Goal: Register for event/course

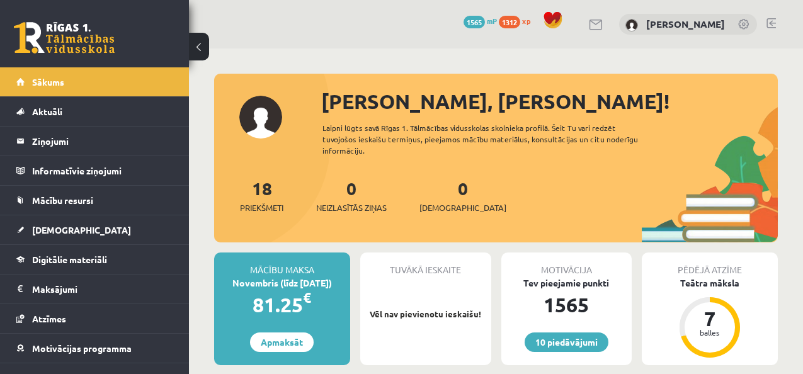
scroll to position [48, 0]
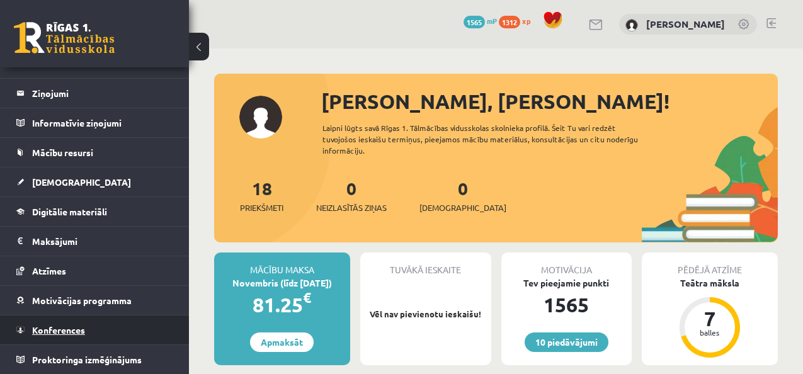
click at [132, 324] on link "Konferences" at bounding box center [94, 329] width 157 height 29
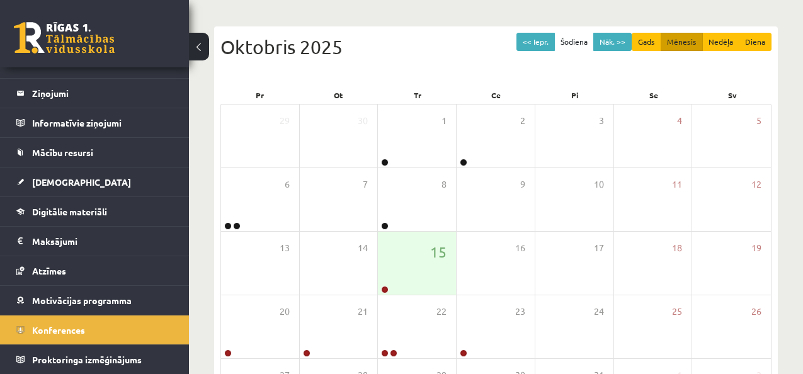
scroll to position [126, 0]
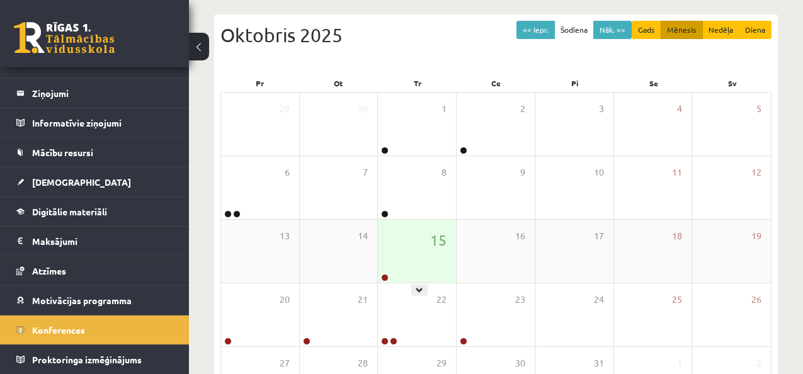
click at [414, 247] on div "15" at bounding box center [417, 251] width 78 height 63
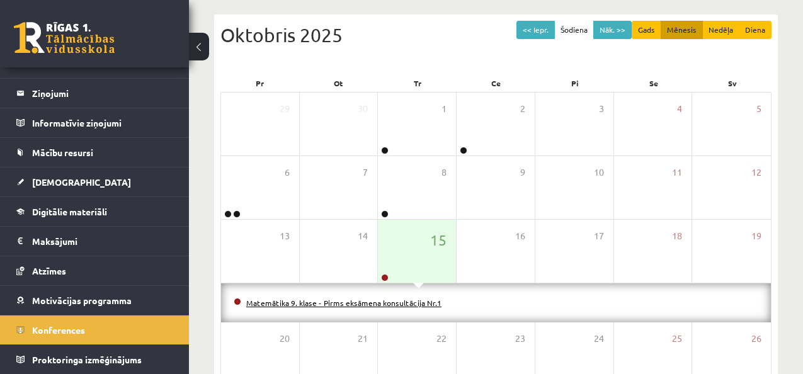
click at [346, 303] on link "Matemātika 9. klase - Pirms eksāmena konsultācija Nr.1" at bounding box center [343, 303] width 195 height 10
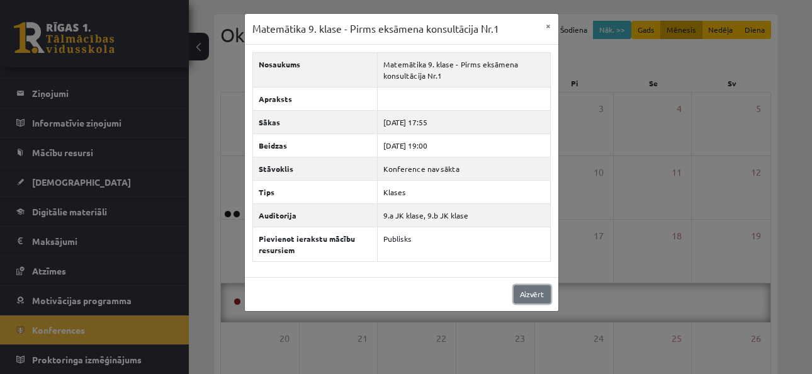
click at [539, 294] on link "Aizvērt" at bounding box center [532, 294] width 37 height 18
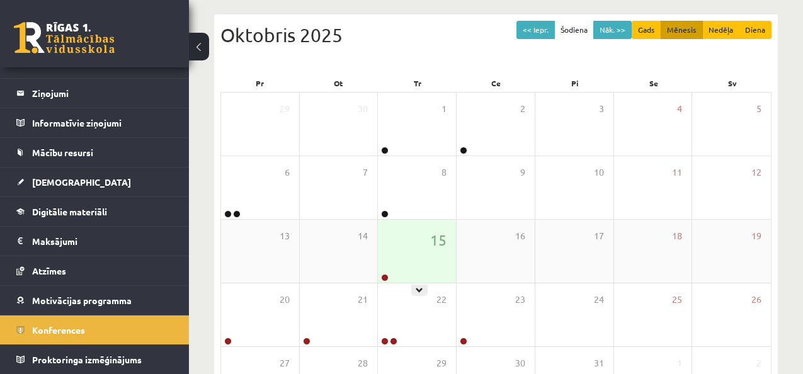
click at [442, 272] on div "15" at bounding box center [417, 251] width 78 height 63
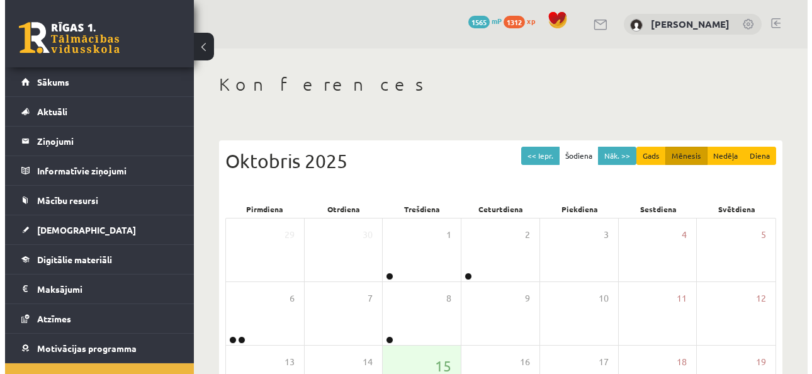
scroll to position [126, 0]
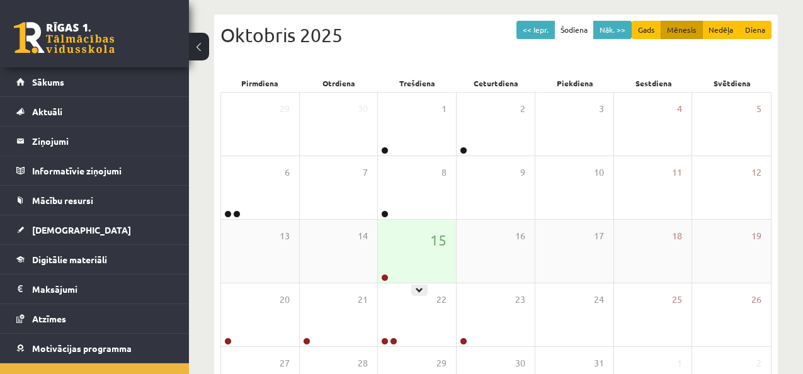
click at [403, 274] on div "15" at bounding box center [417, 251] width 78 height 63
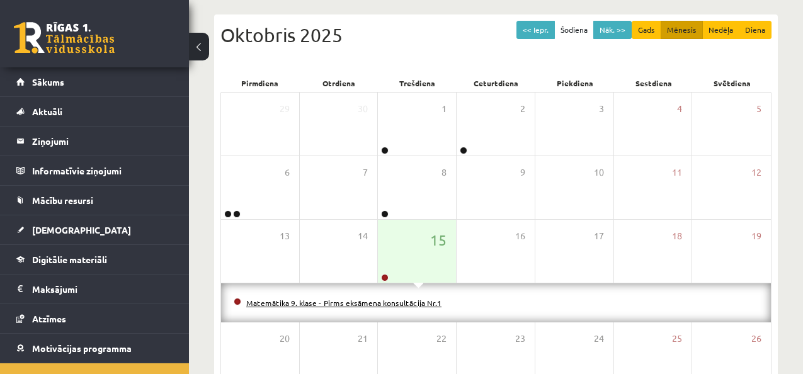
click at [400, 301] on link "Matemātika 9. klase - Pirms eksāmena konsultācija Nr.1" at bounding box center [343, 303] width 195 height 10
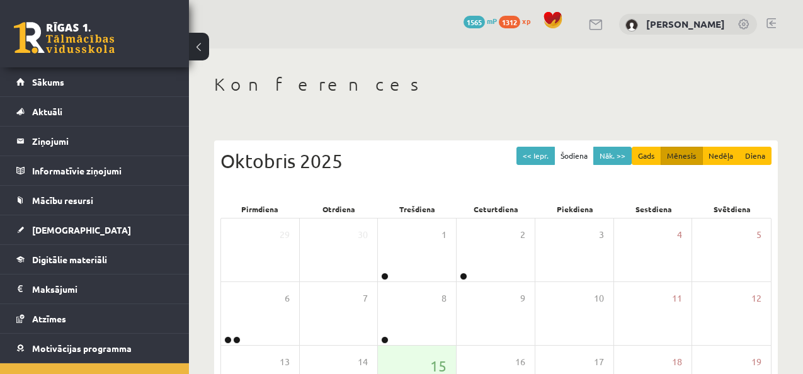
scroll to position [126, 0]
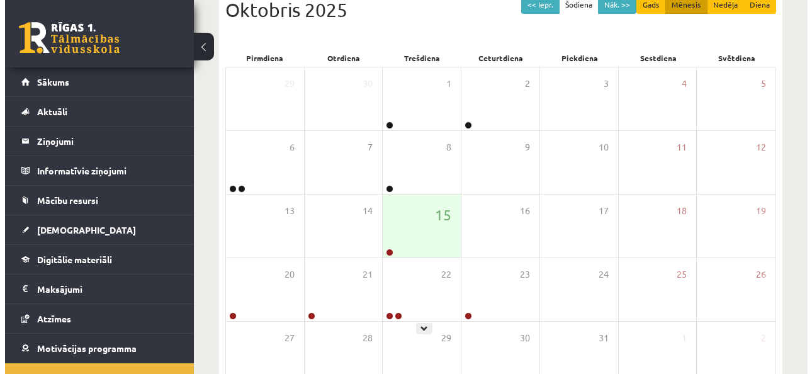
scroll to position [176, 0]
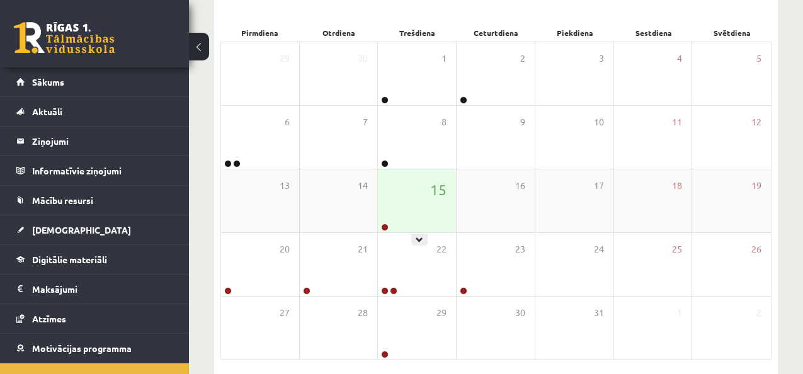
click at [410, 200] on div "15" at bounding box center [417, 200] width 78 height 63
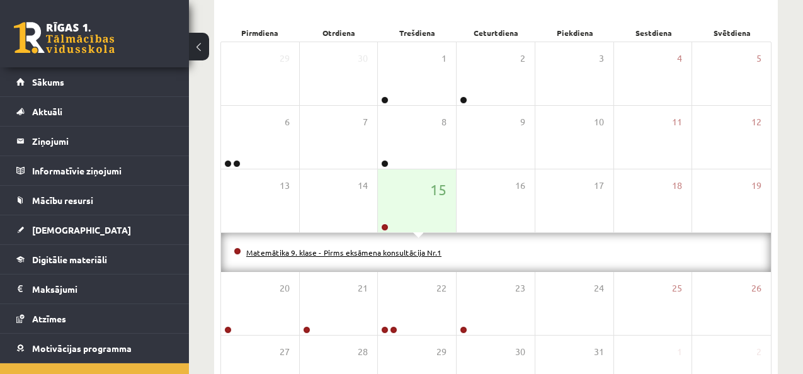
click at [372, 252] on link "Matemātika 9. klase - Pirms eksāmena konsultācija Nr.1" at bounding box center [343, 252] width 195 height 10
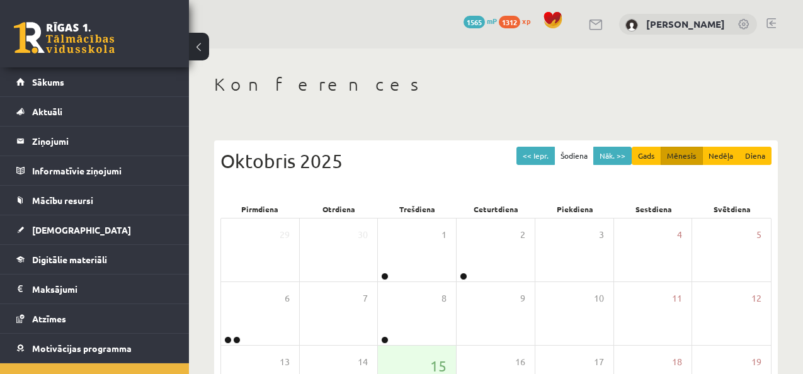
scroll to position [176, 0]
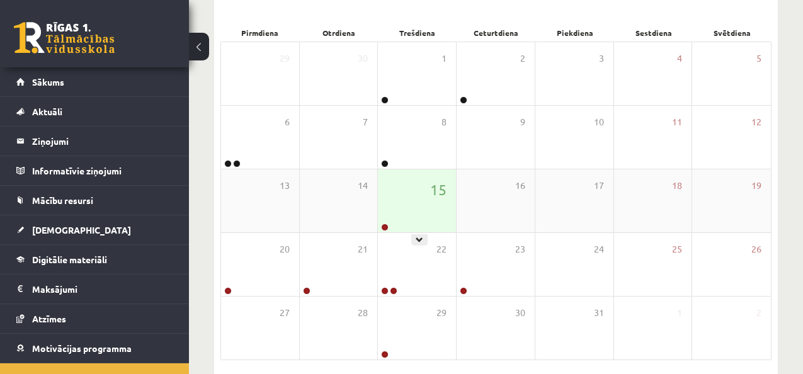
click at [439, 218] on div "15" at bounding box center [417, 200] width 78 height 63
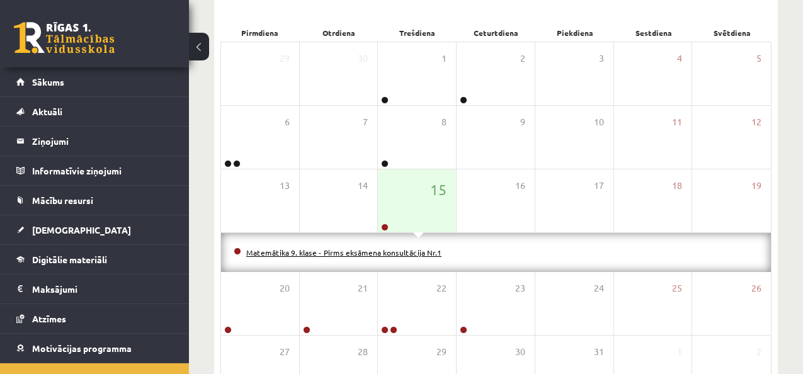
click at [409, 252] on link "Matemātika 9. klase - Pirms eksāmena konsultācija Nr.1" at bounding box center [343, 252] width 195 height 10
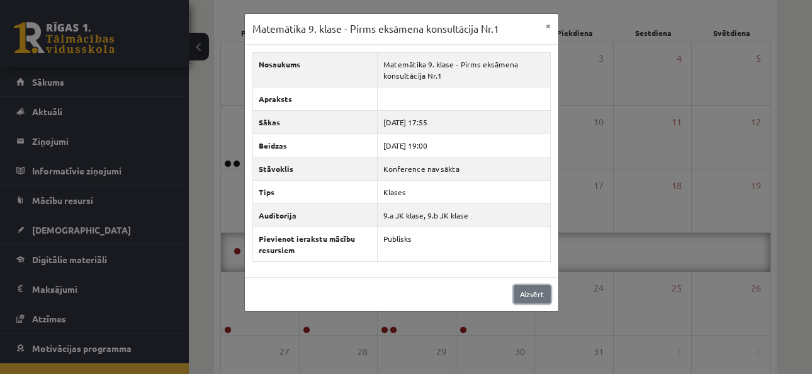
click at [538, 297] on link "Aizvērt" at bounding box center [532, 294] width 37 height 18
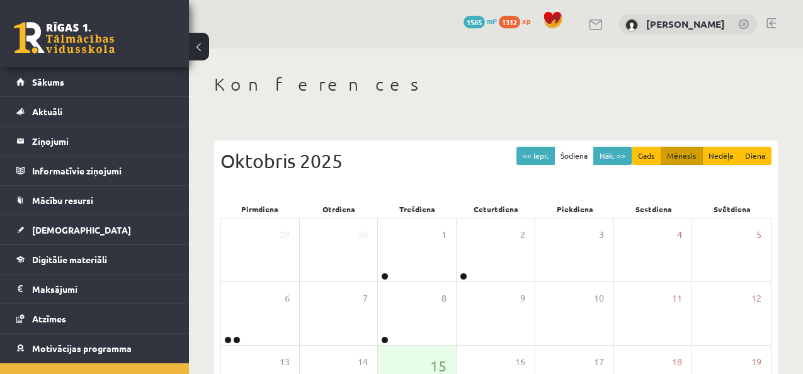
scroll to position [176, 0]
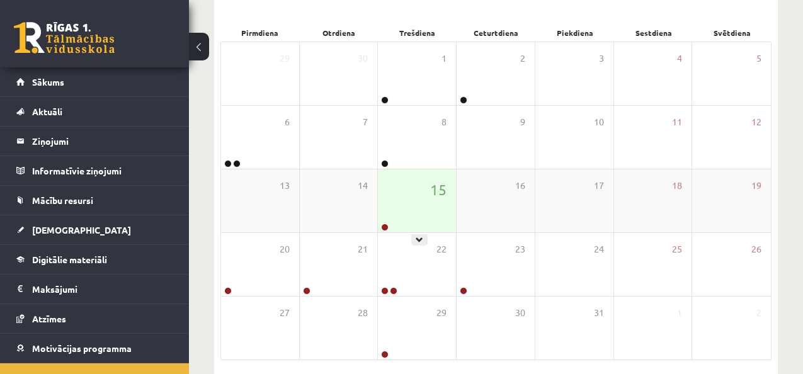
click at [403, 192] on div "15" at bounding box center [417, 200] width 78 height 63
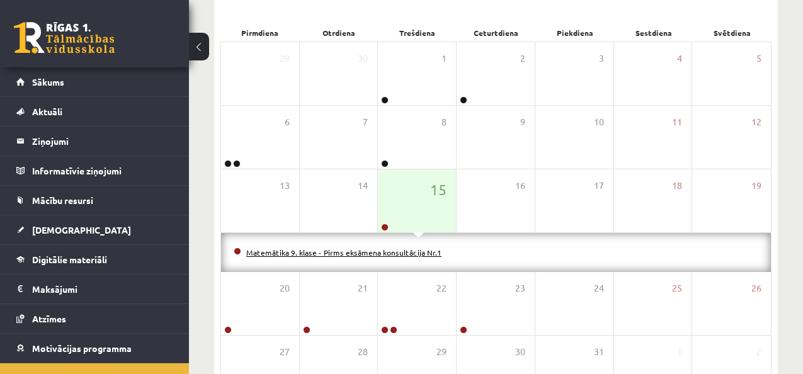
click at [412, 251] on link "Matemātika 9. klase - Pirms eksāmena konsultācija Nr.1" at bounding box center [343, 252] width 195 height 10
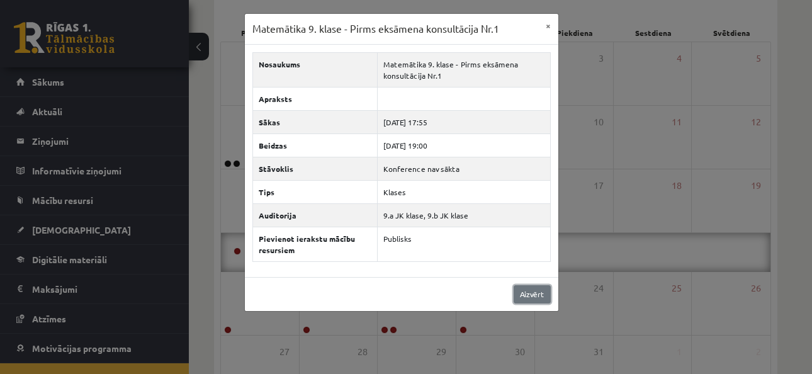
click at [524, 289] on link "Aizvērt" at bounding box center [532, 294] width 37 height 18
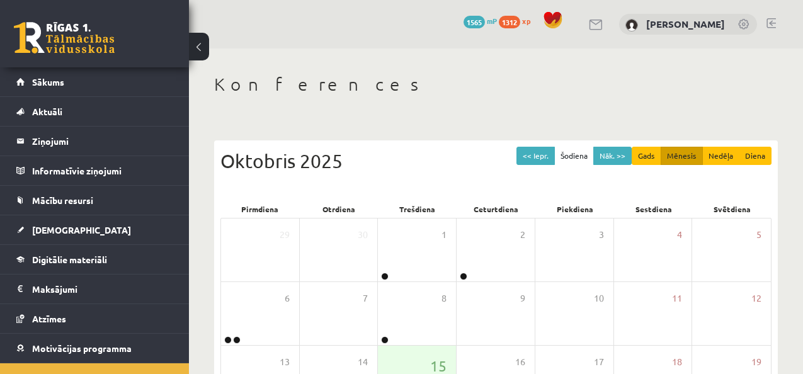
scroll to position [176, 0]
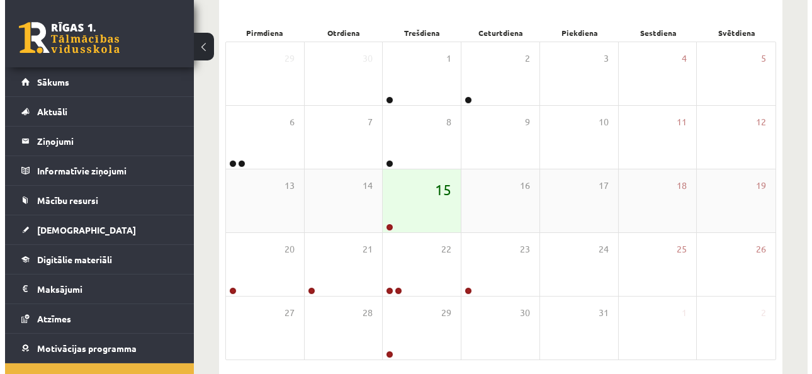
scroll to position [176, 0]
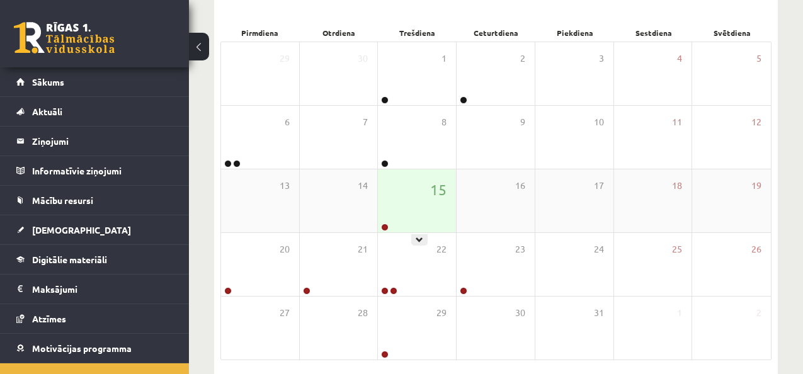
click at [422, 198] on div "15" at bounding box center [417, 200] width 78 height 63
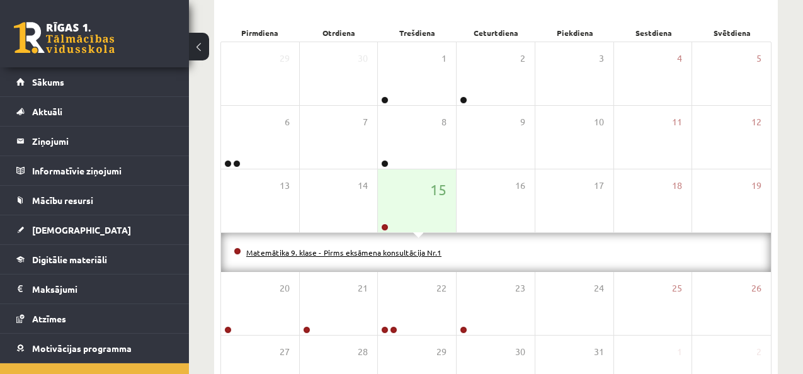
click at [360, 249] on link "Matemātika 9. klase - Pirms eksāmena konsultācija Nr.1" at bounding box center [343, 252] width 195 height 10
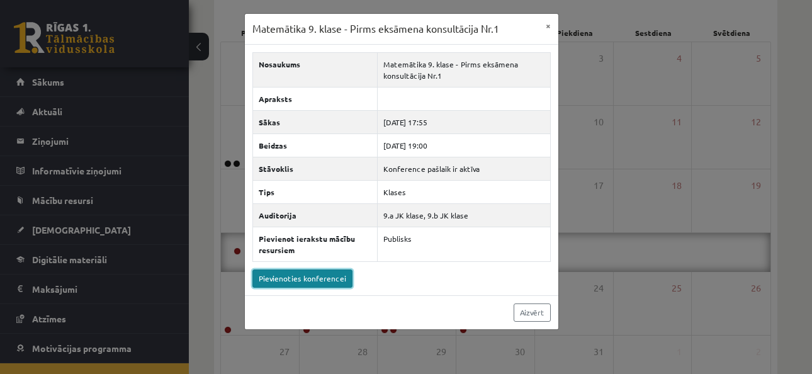
click at [286, 279] on link "Pievienoties konferencei" at bounding box center [302, 278] width 100 height 18
